Goal: Information Seeking & Learning: Learn about a topic

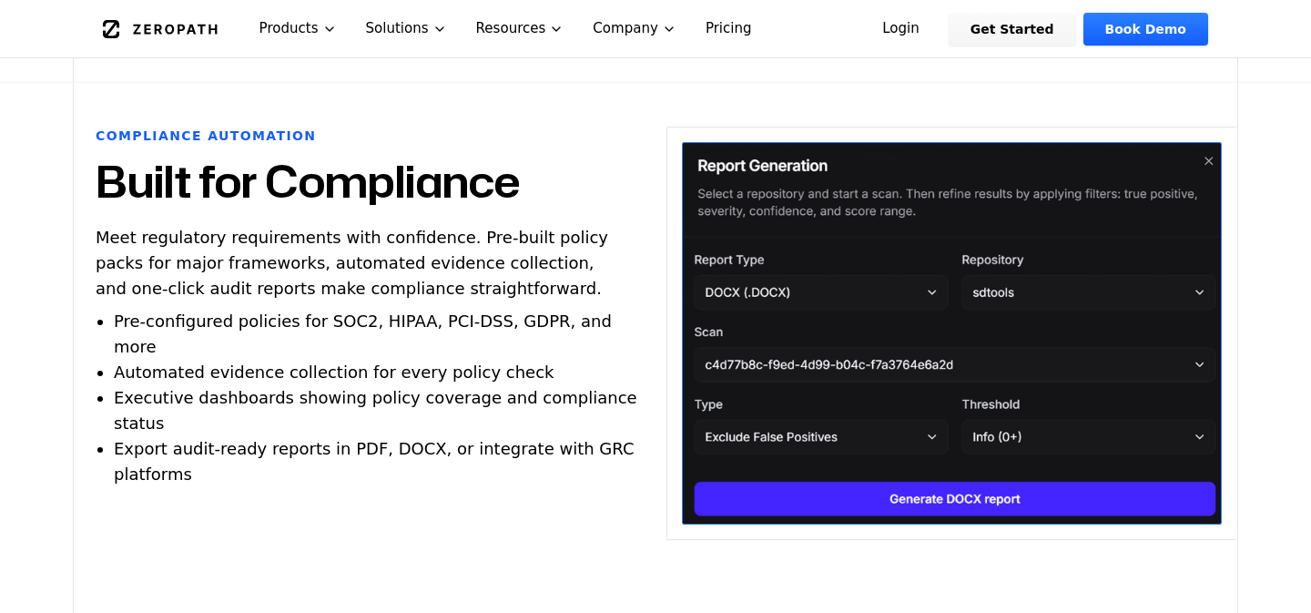
scroll to position [2857, 0]
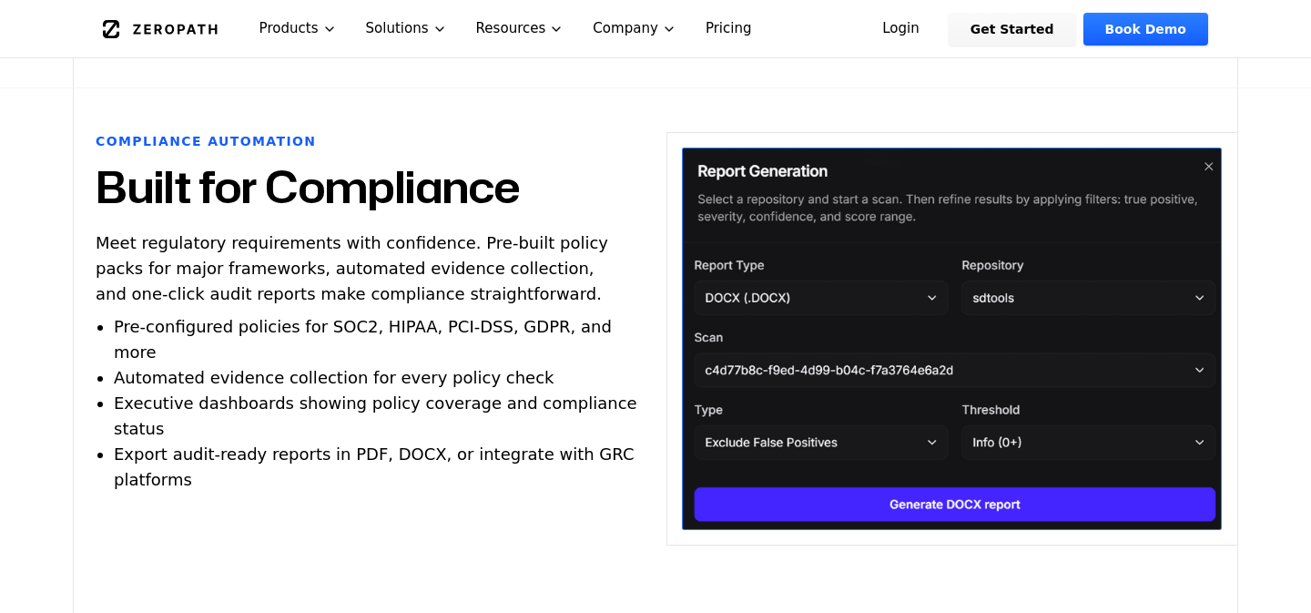
click at [693, 32] on link "Pricing" at bounding box center [729, 28] width 76 height 57
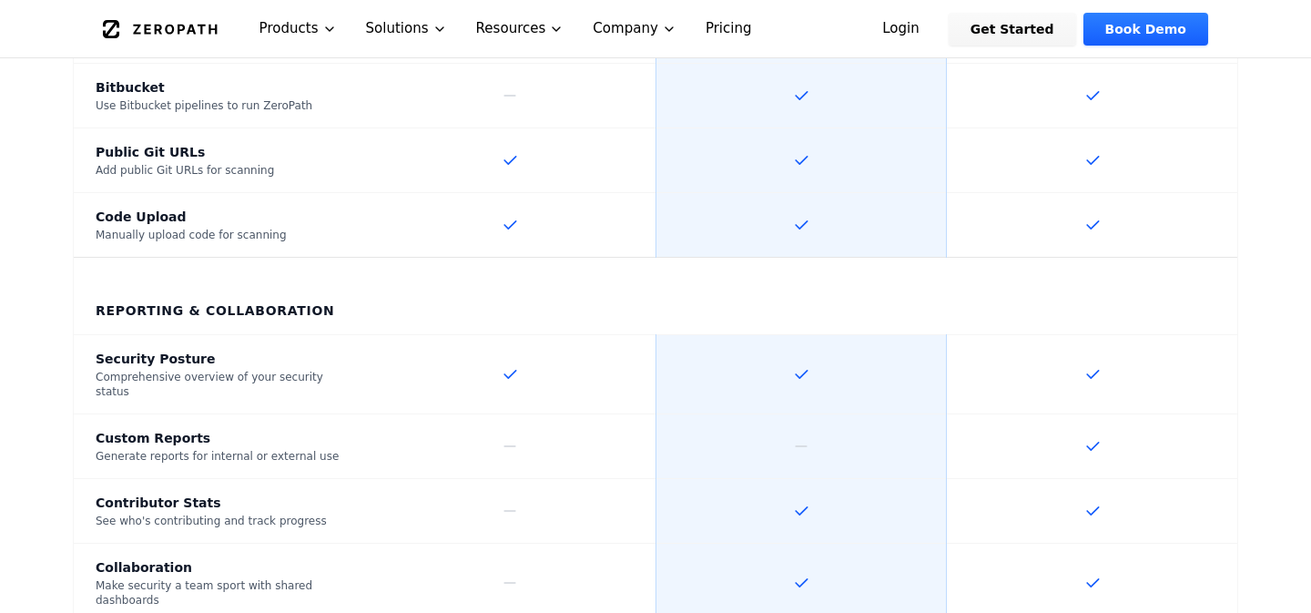
scroll to position [2567, 0]
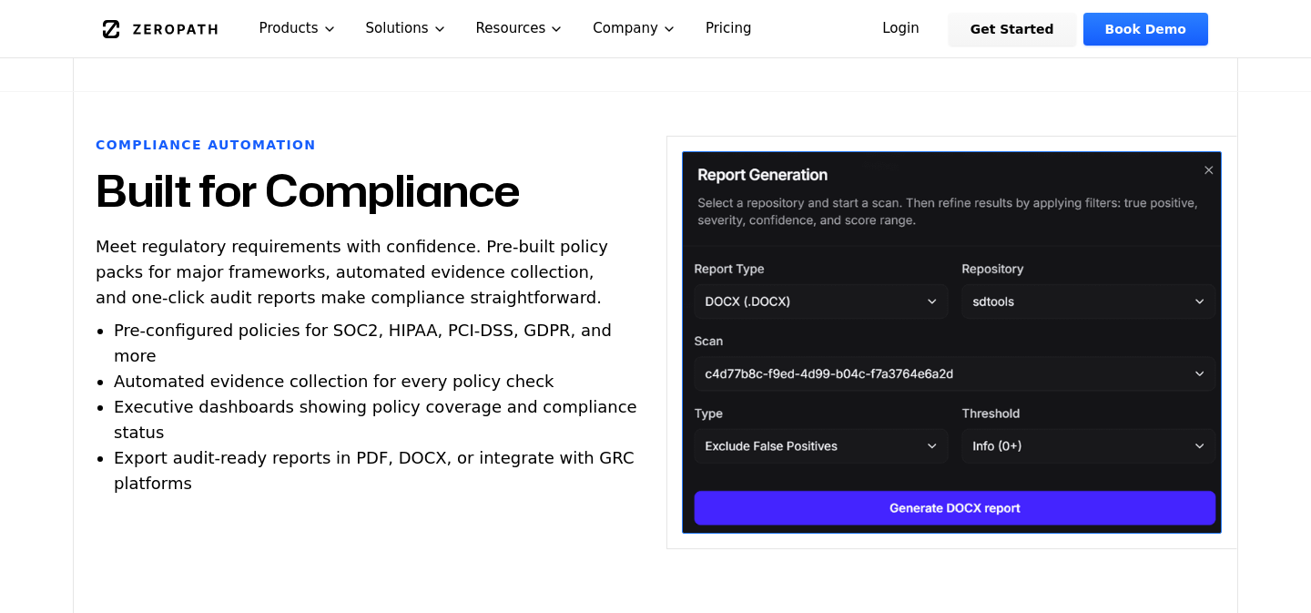
scroll to position [2857, 0]
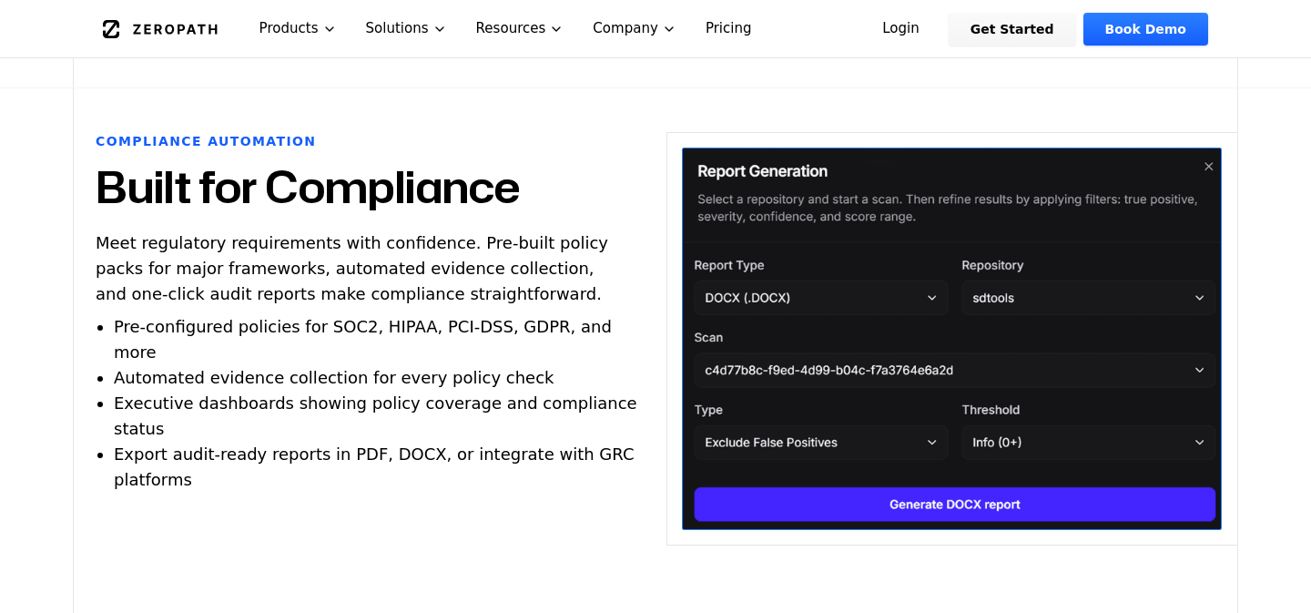
click at [196, 31] on icon "Global" at bounding box center [160, 29] width 115 height 18
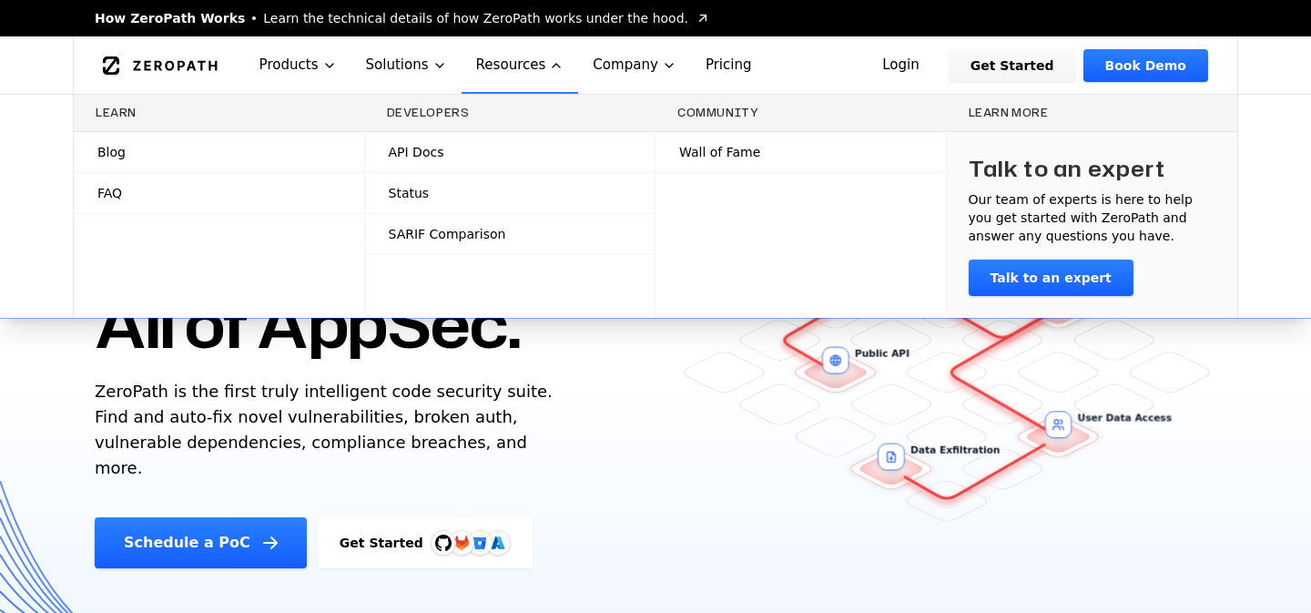
click at [121, 157] on span "Blog" at bounding box center [111, 152] width 28 height 18
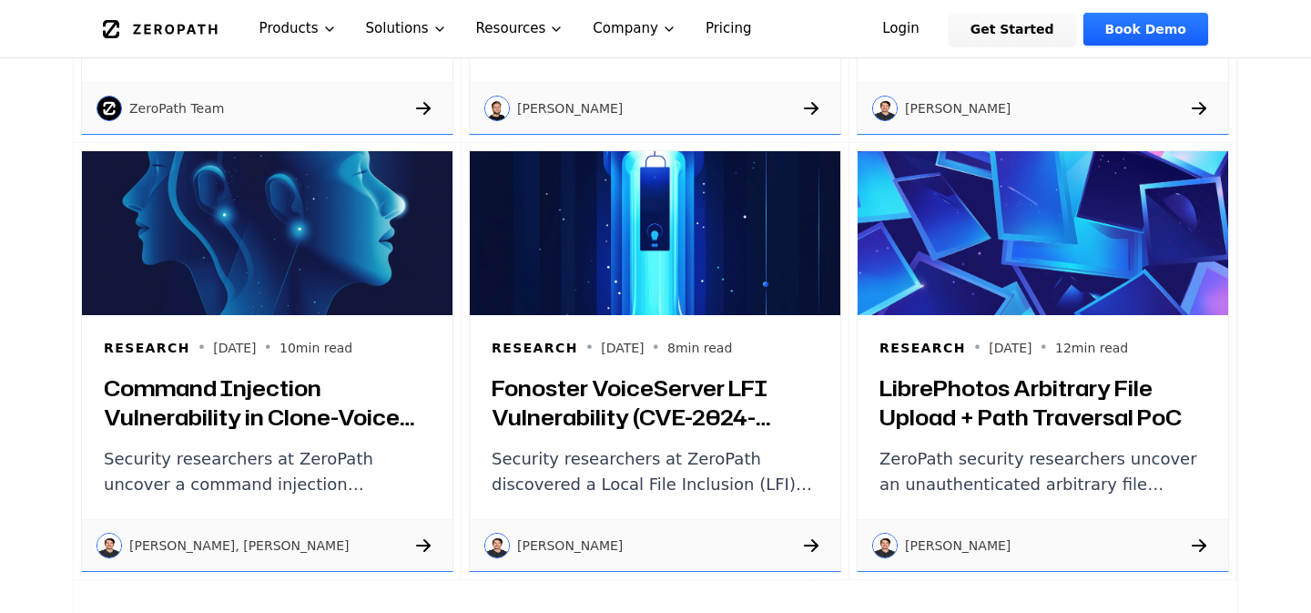
scroll to position [2539, 0]
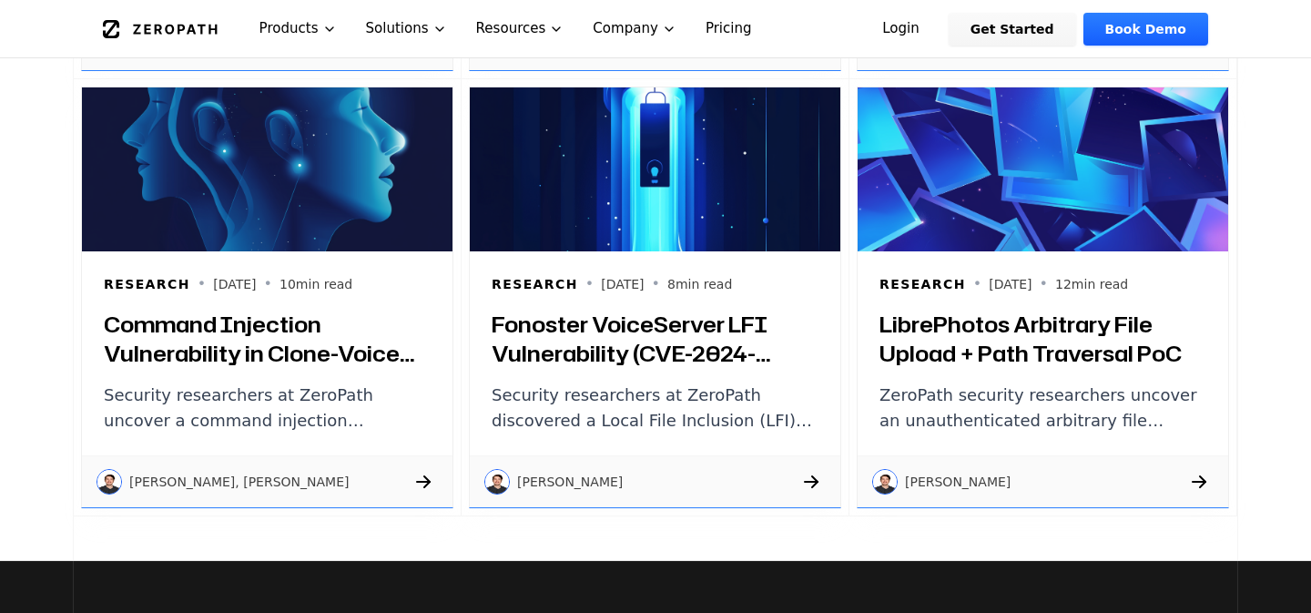
click at [539, 479] on p "[PERSON_NAME]" at bounding box center [570, 481] width 106 height 18
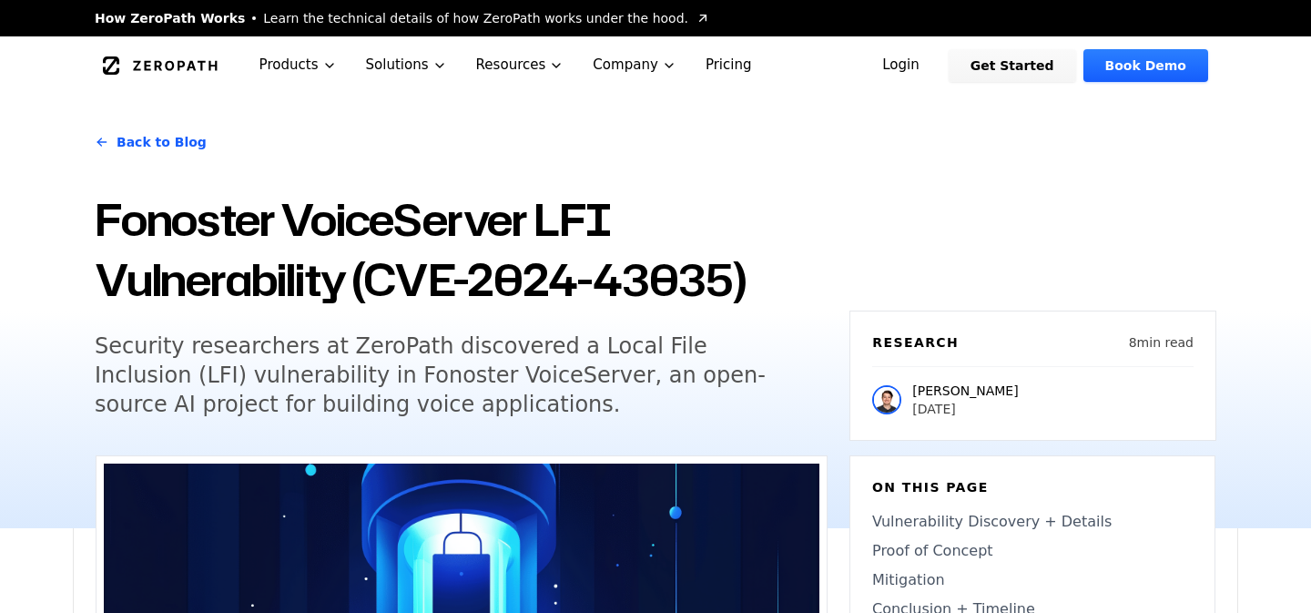
click at [917, 390] on p "[PERSON_NAME]" at bounding box center [965, 390] width 106 height 18
copy p "[PERSON_NAME]"
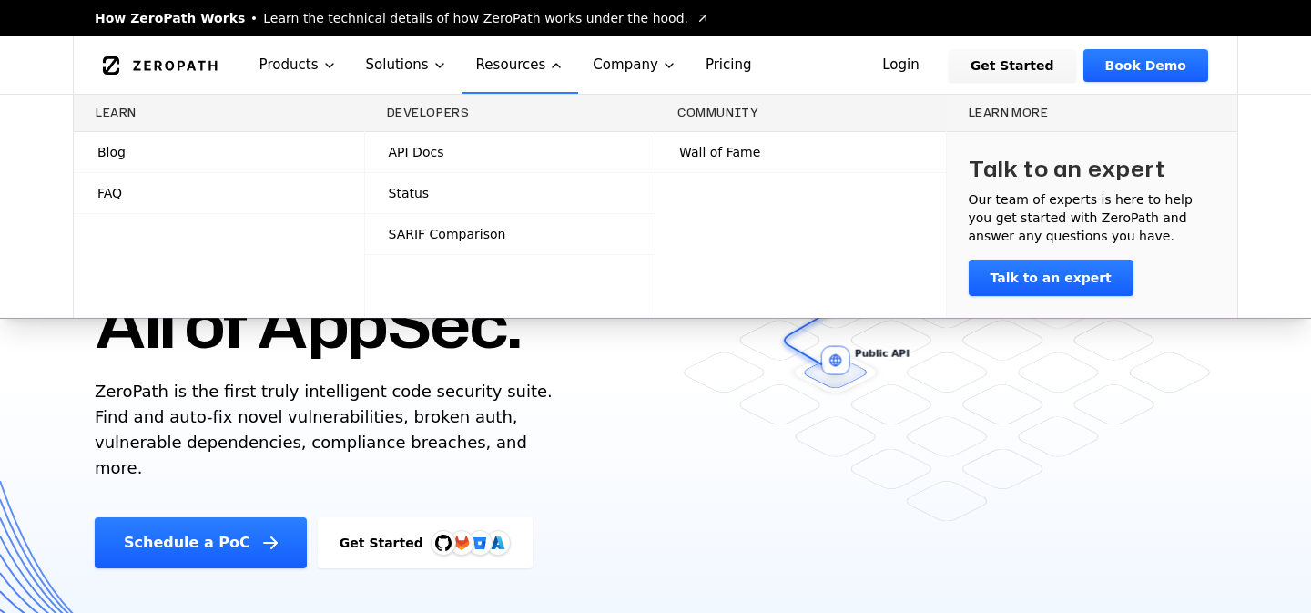
click at [127, 143] on link "Blog" at bounding box center [219, 152] width 290 height 40
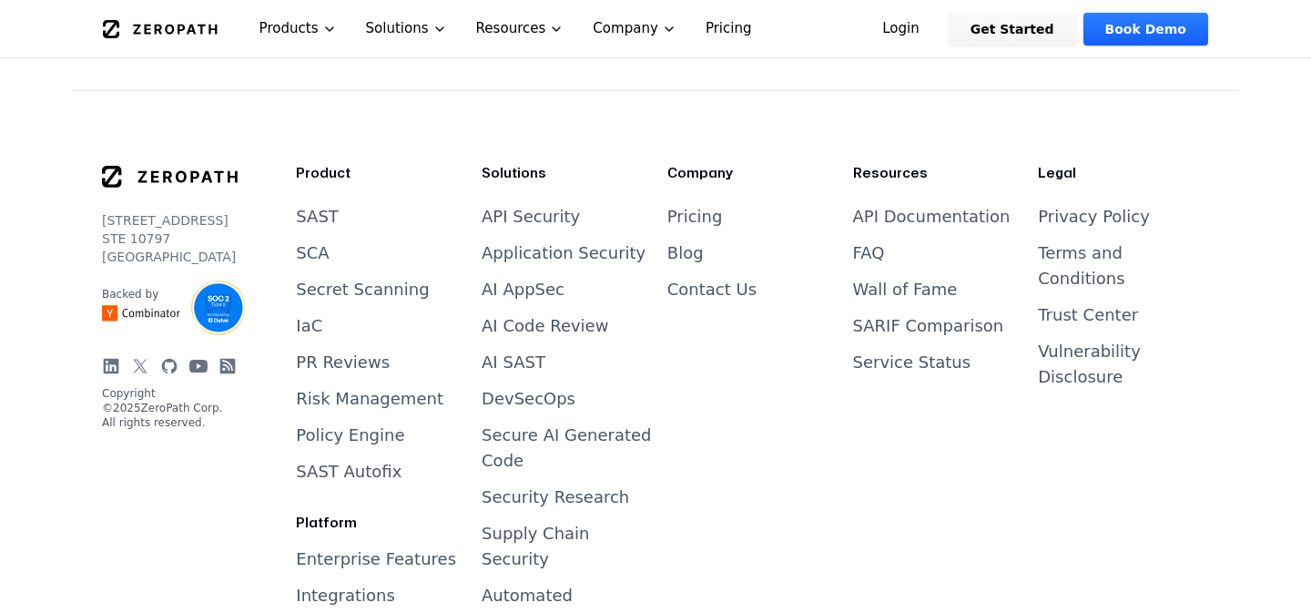
scroll to position [3703, 0]
click at [134, 321] on icon at bounding box center [141, 312] width 78 height 18
